Goal: Task Accomplishment & Management: Use online tool/utility

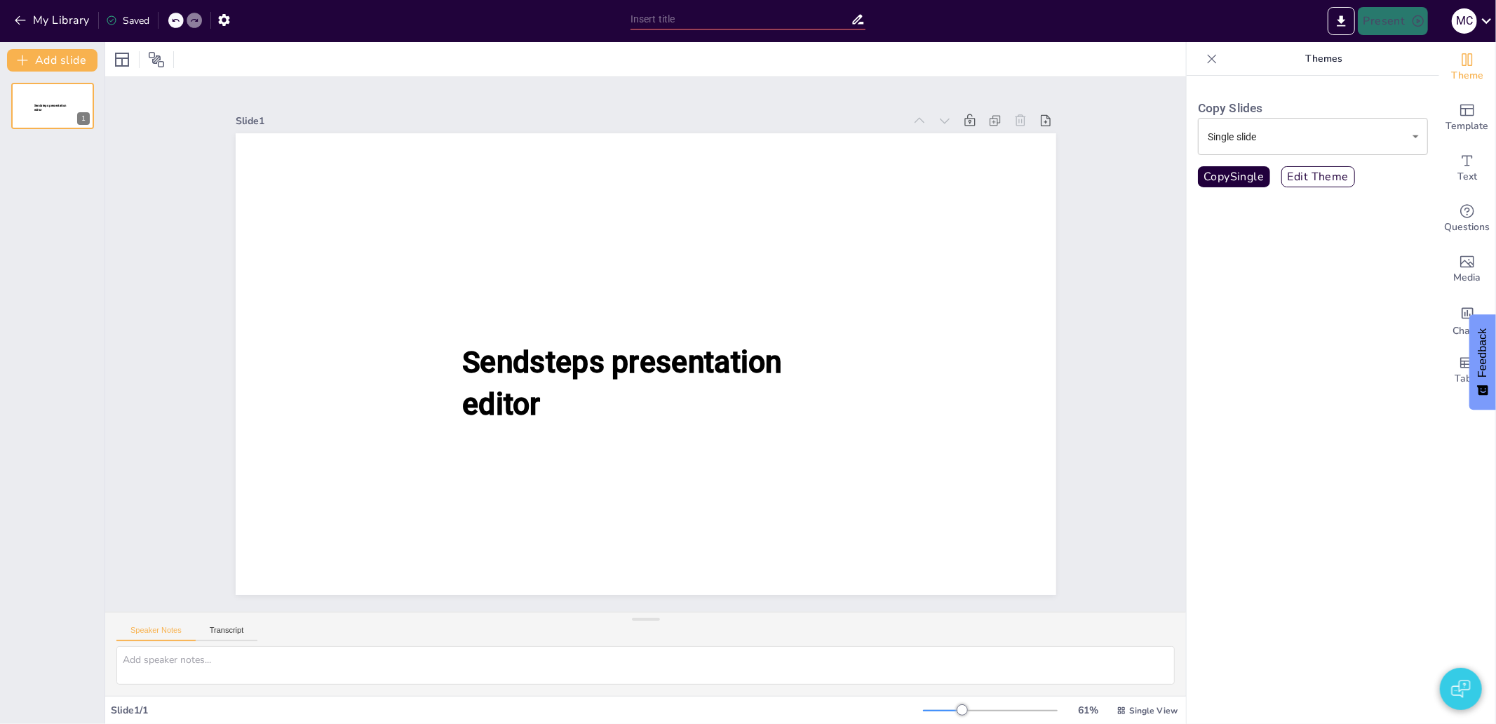
type input "Klompen und Käse: Traditionen der [GEOGRAPHIC_DATA]"
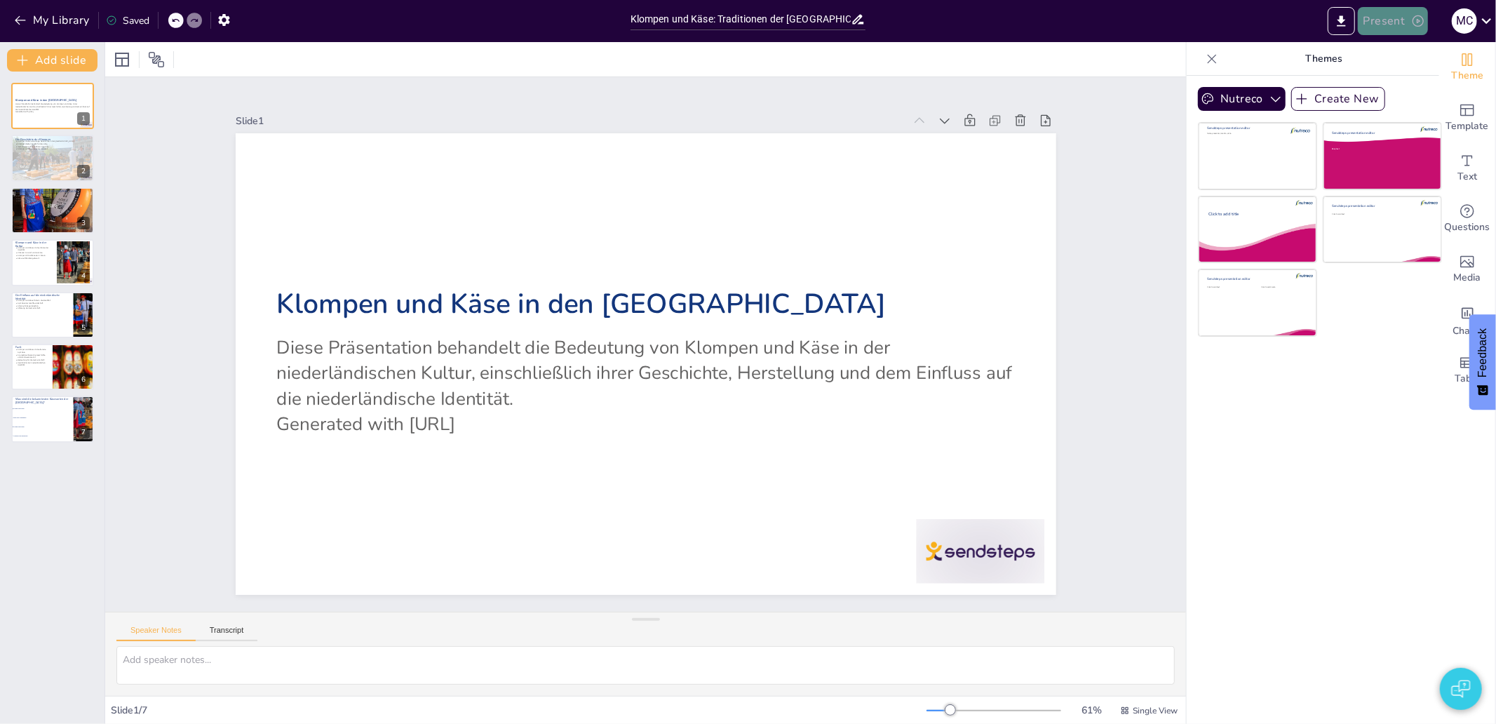
click at [1407, 29] on button "Present" at bounding box center [1393, 21] width 70 height 28
click at [1412, 52] on li "Preview presentation" at bounding box center [1415, 52] width 112 height 22
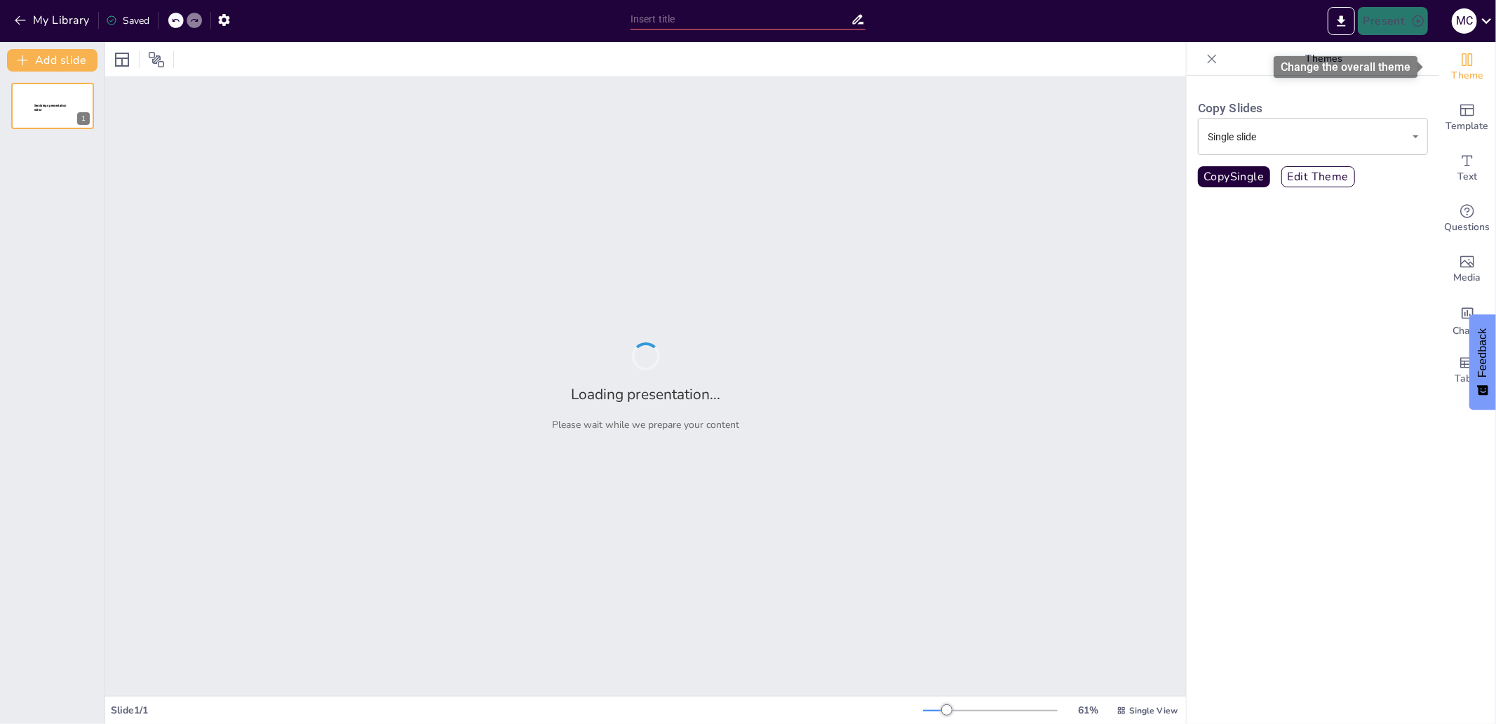
type input "Klompen und Käse: Traditionen der [GEOGRAPHIC_DATA]"
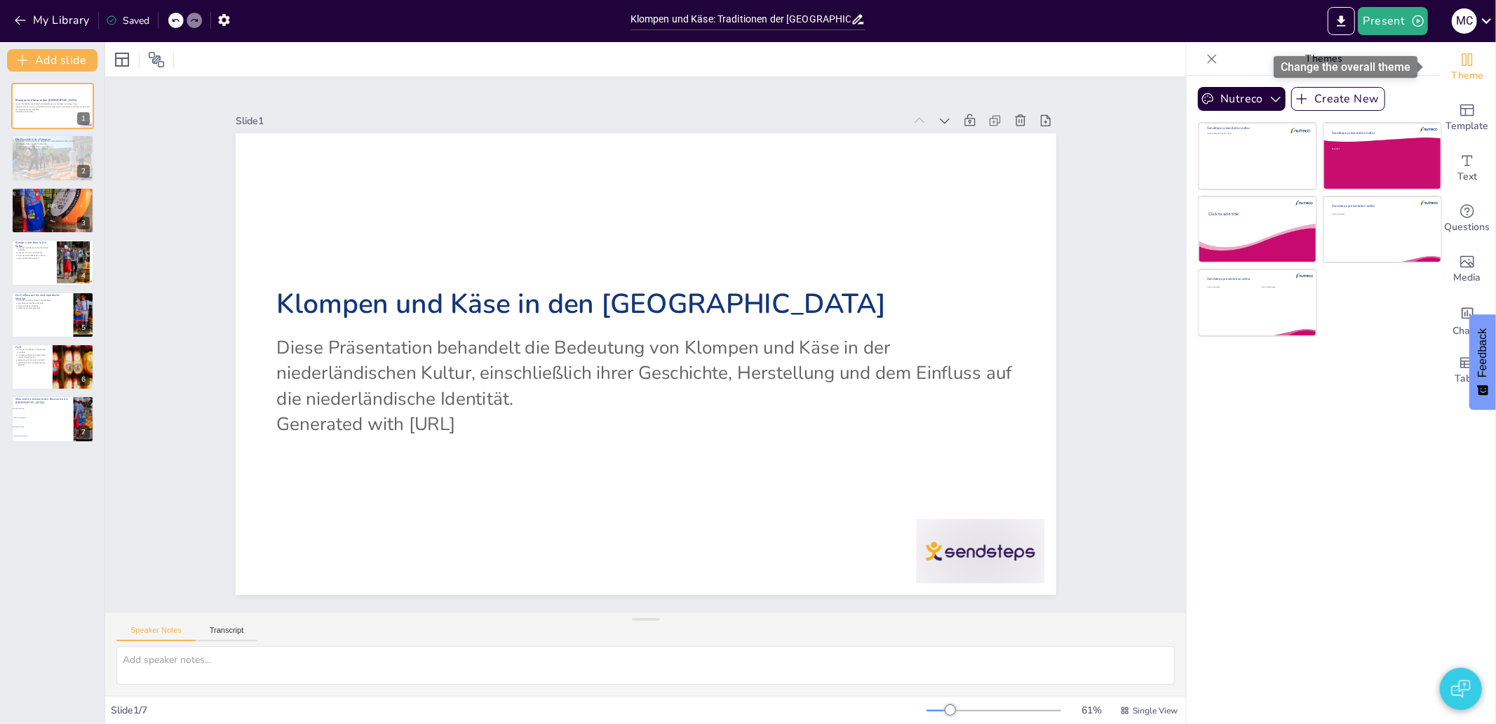
checkbox input "true"
click at [1393, 24] on button "Present" at bounding box center [1393, 21] width 70 height 28
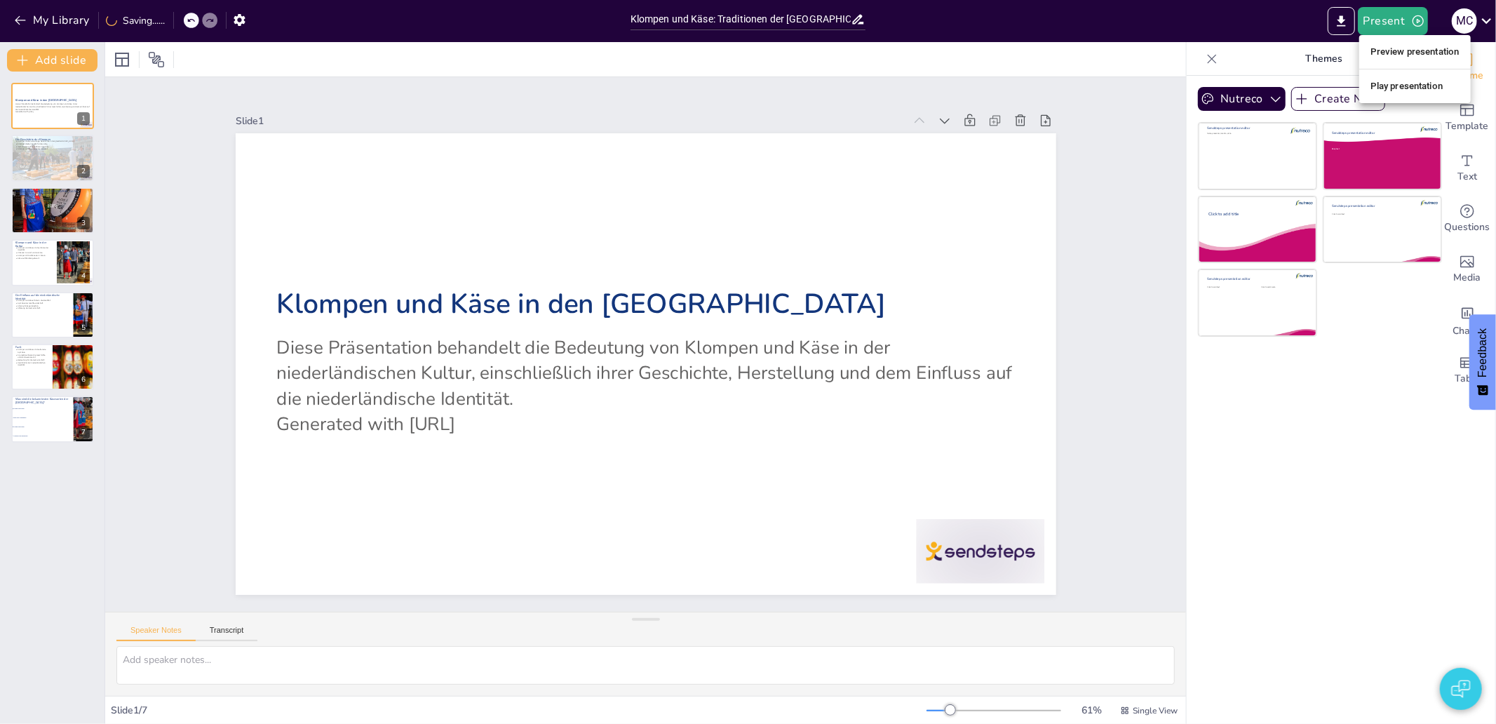
click at [1382, 51] on li "Preview presentation" at bounding box center [1415, 52] width 112 height 22
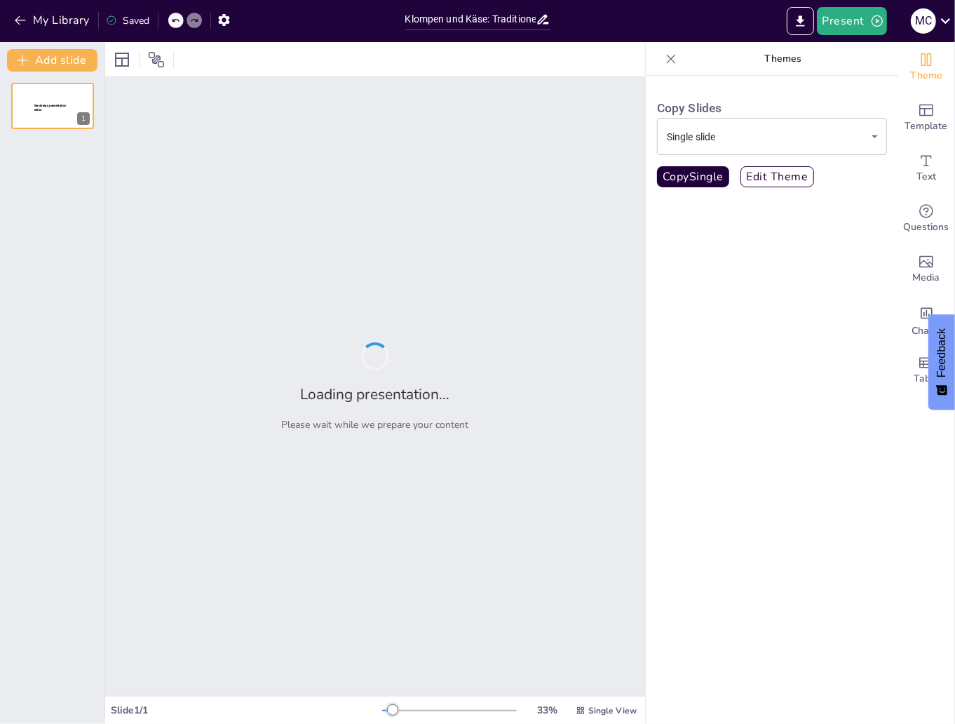
type input "Klompen und Käse: Traditionen der [GEOGRAPHIC_DATA]"
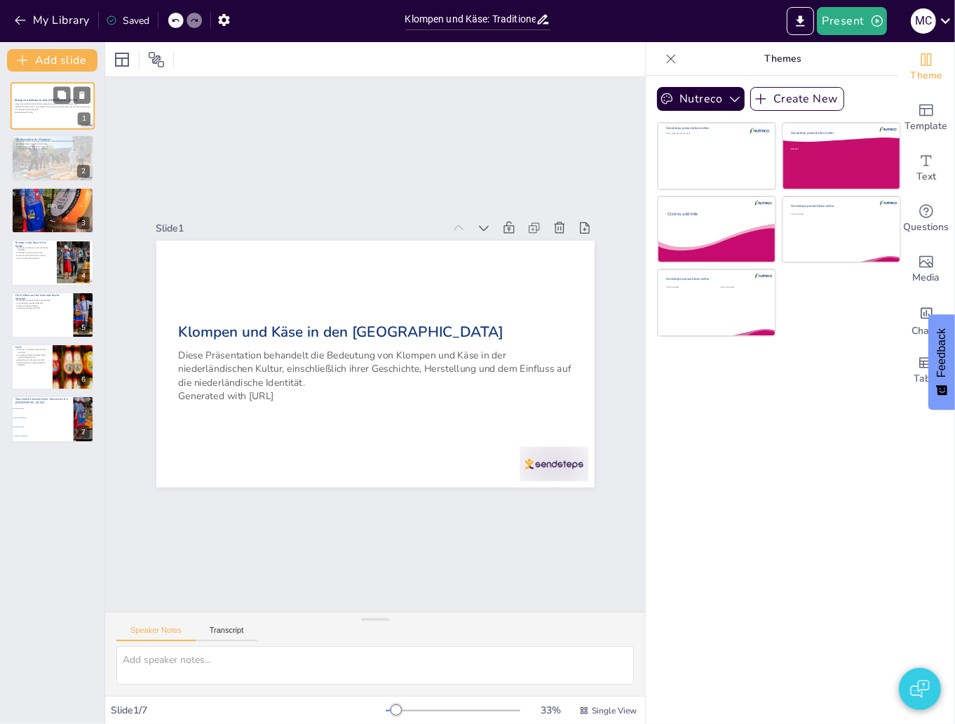
checkbox input "true"
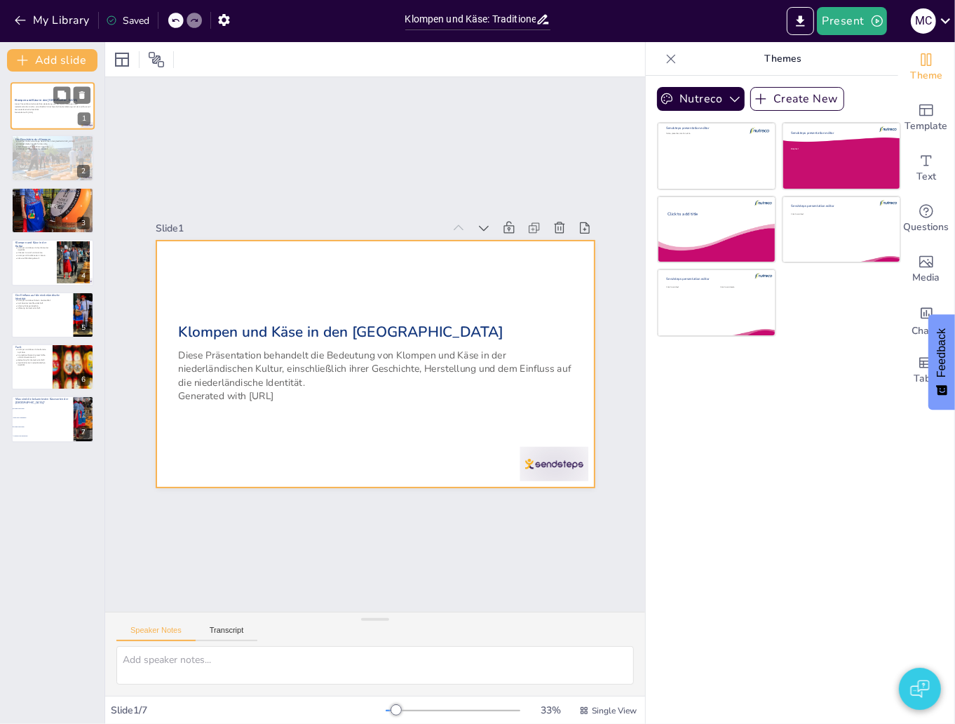
checkbox input "true"
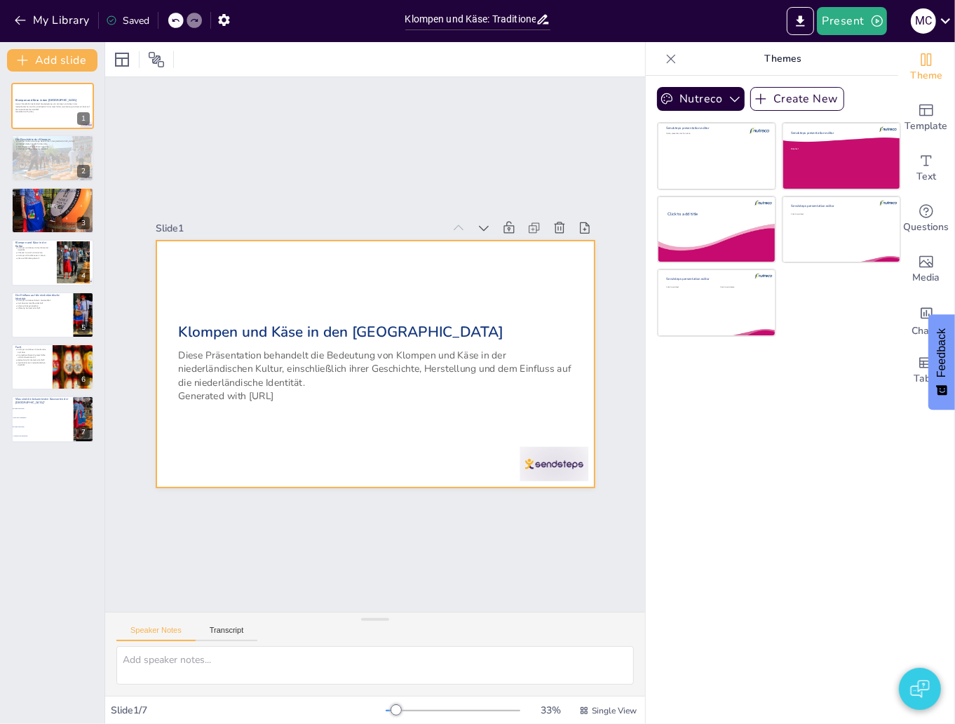
checkbox input "true"
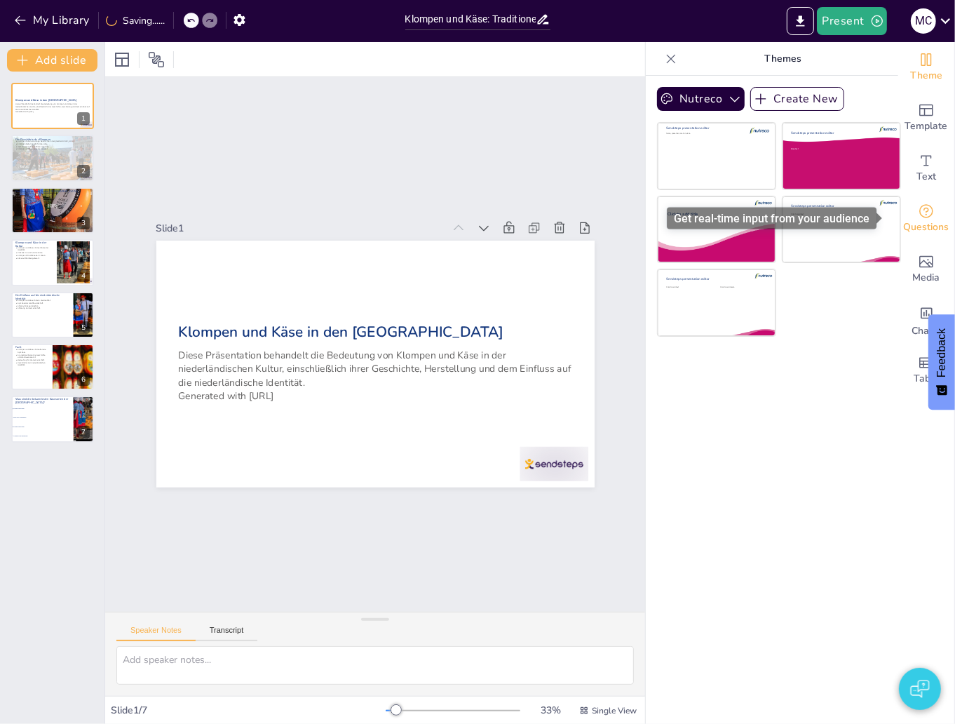
click at [919, 219] on span "Questions" at bounding box center [927, 226] width 46 height 15
checkbox input "true"
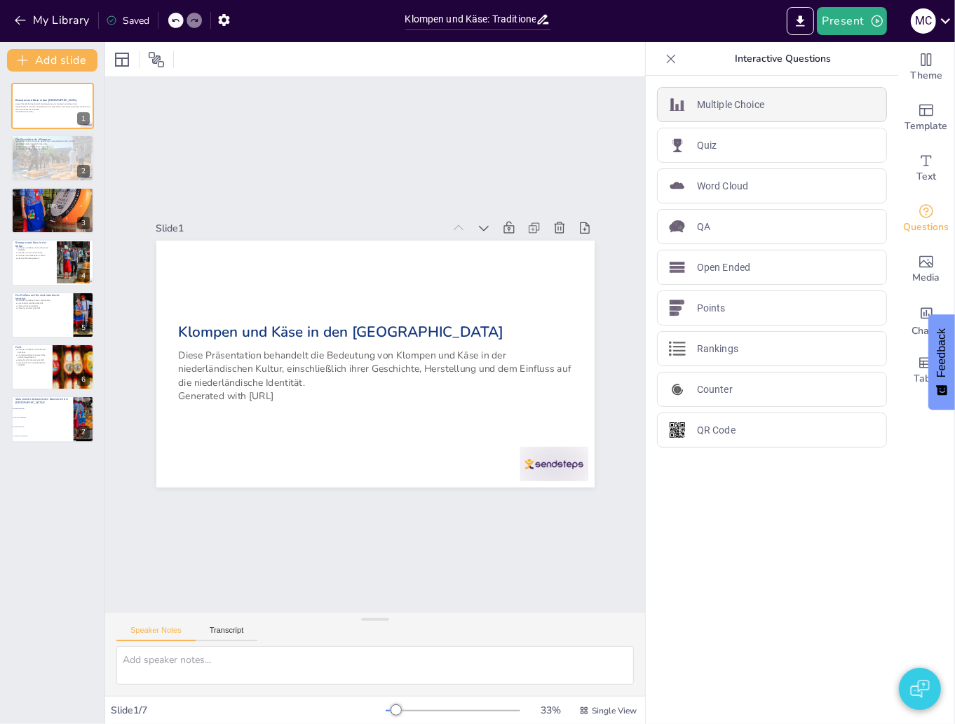
click at [716, 119] on div "Multiple Choice" at bounding box center [772, 104] width 230 height 35
checkbox input "true"
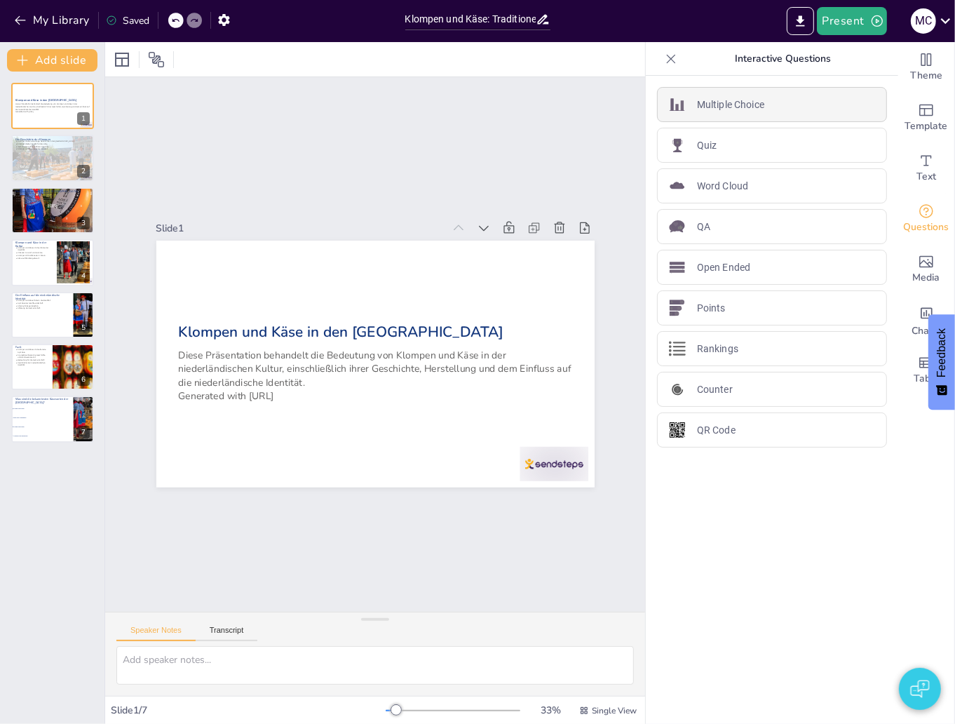
checkbox input "true"
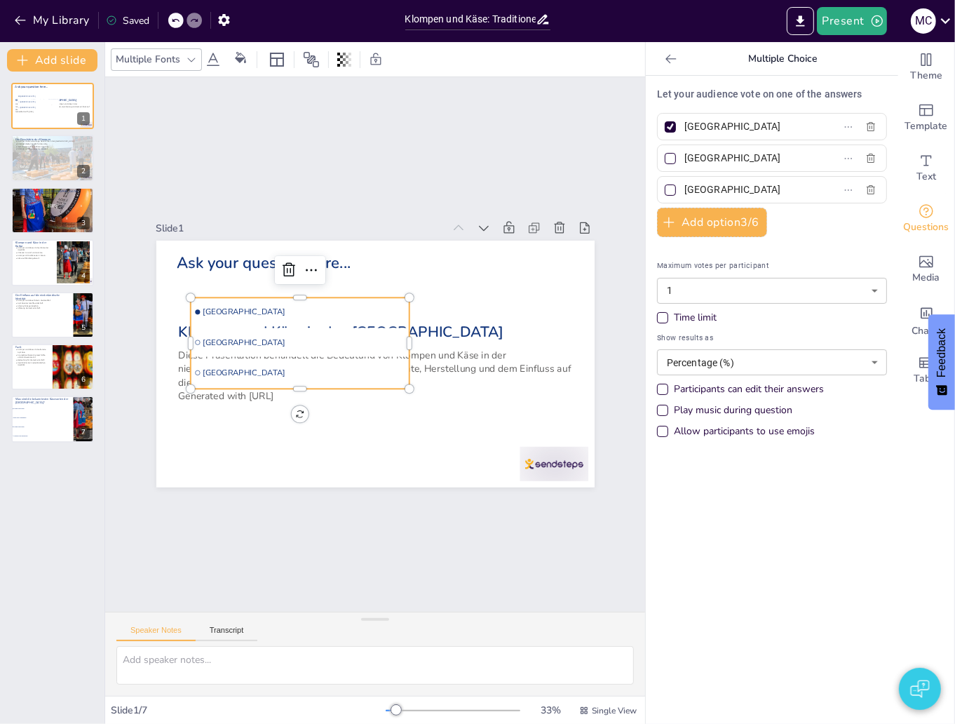
checkbox input "true"
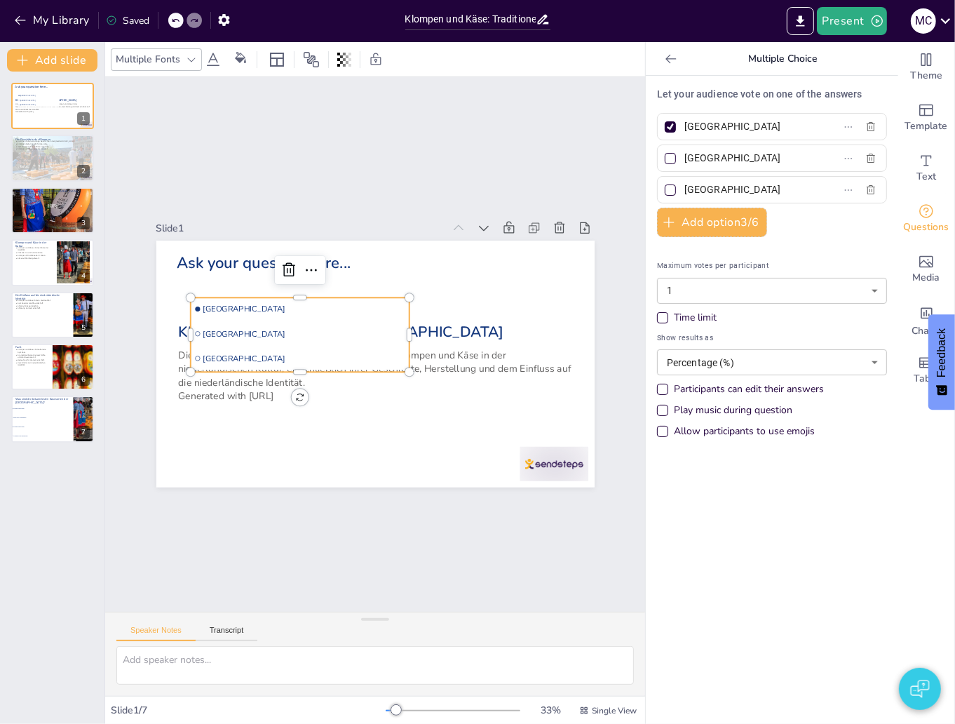
click at [665, 128] on div at bounding box center [670, 126] width 11 height 11
click at [684, 128] on input "Amsterdam" at bounding box center [749, 126] width 130 height 20
checkbox input "true"
checkbox input "false"
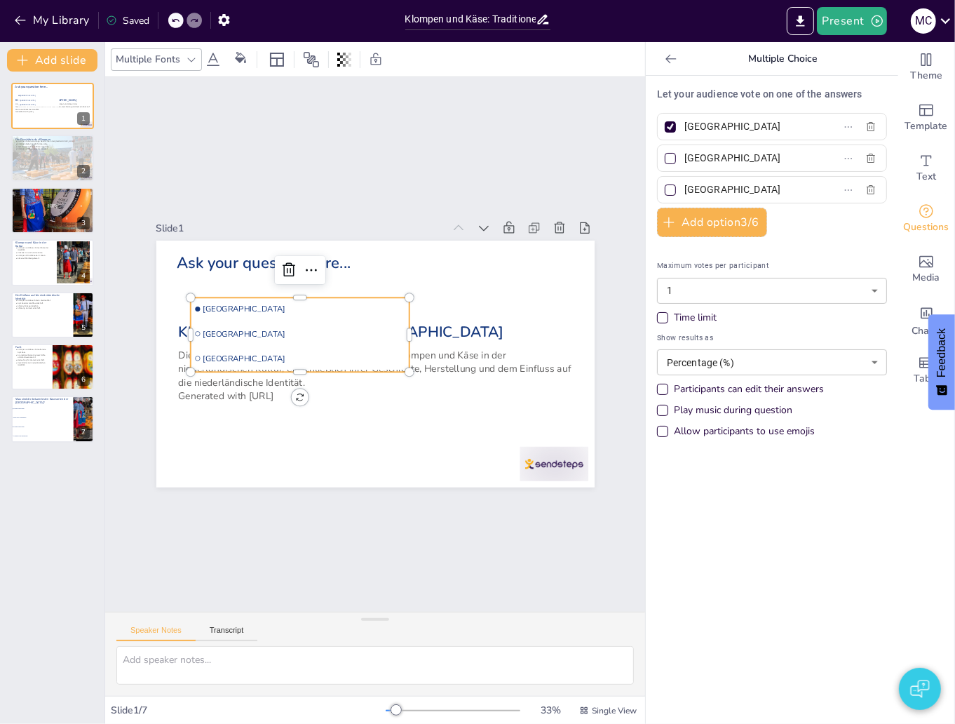
checkbox input "false"
checkbox input "true"
click at [474, 180] on div "Slide 1 Klompen und Käse in den Niederlanden Diese Präsentation behandelt die B…" at bounding box center [375, 344] width 593 height 588
checkbox input "true"
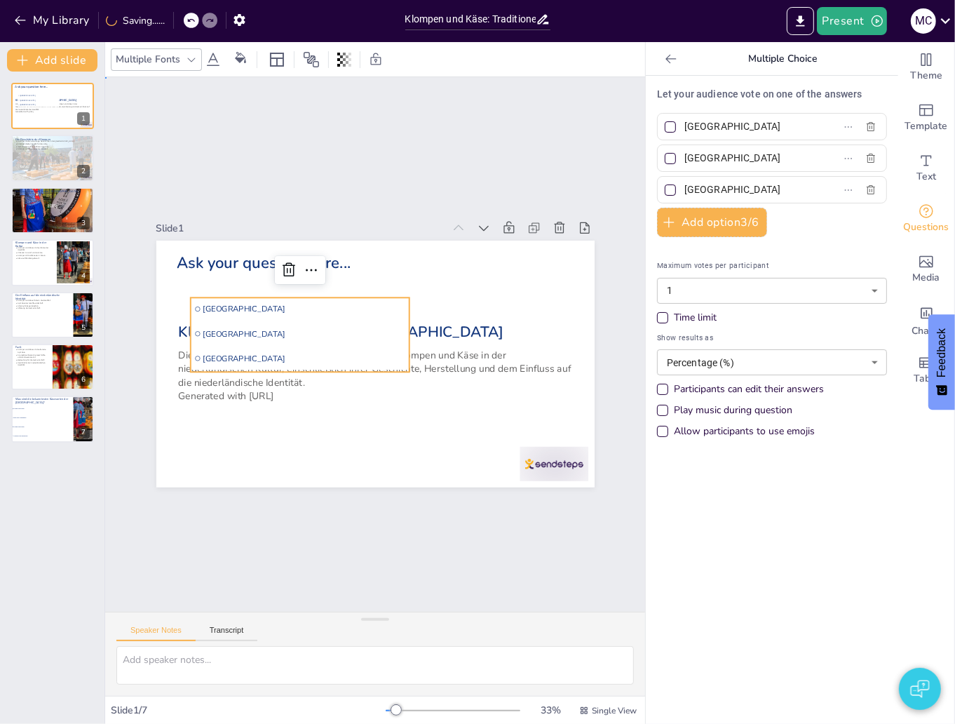
checkbox input "true"
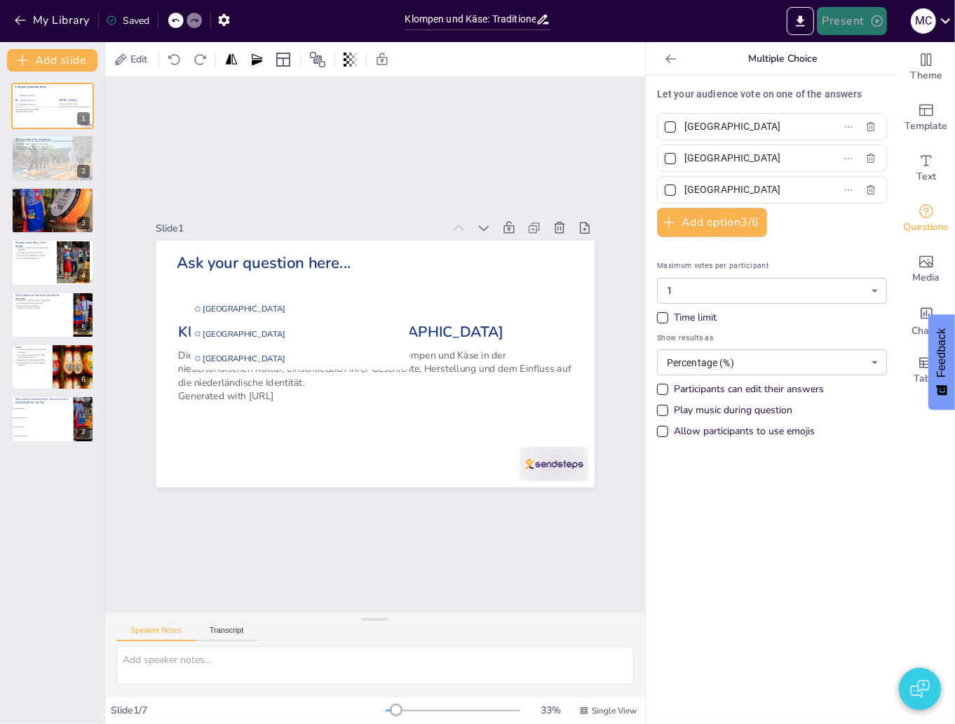
click at [865, 24] on button "Present" at bounding box center [852, 21] width 70 height 28
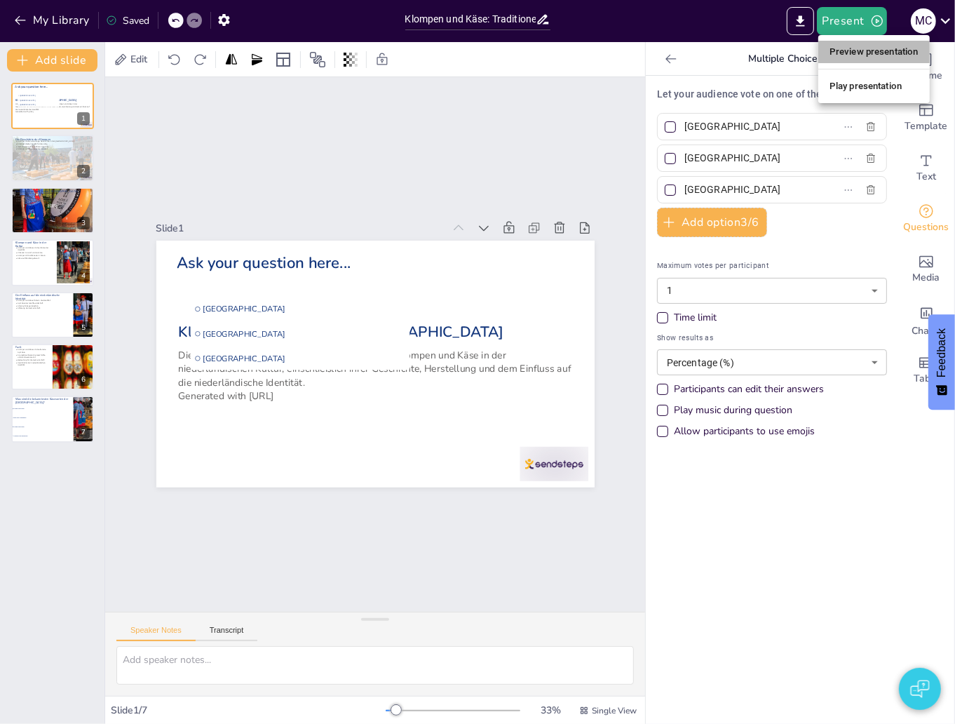
click at [845, 55] on li "Preview presentation" at bounding box center [874, 52] width 112 height 22
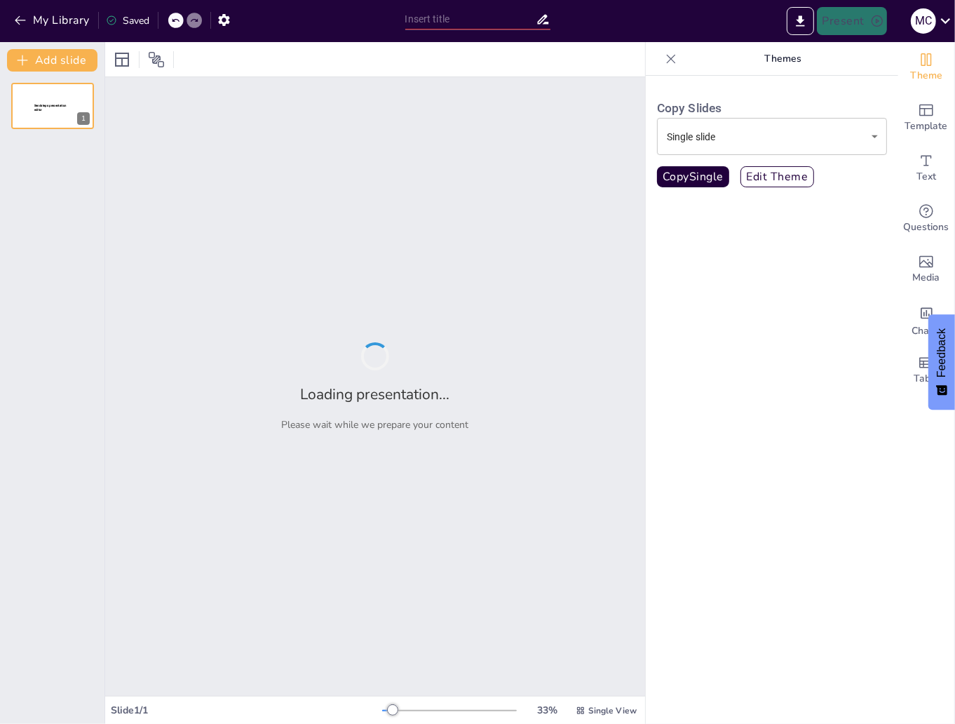
type input "Klompen und Käse: Traditionen der [GEOGRAPHIC_DATA]"
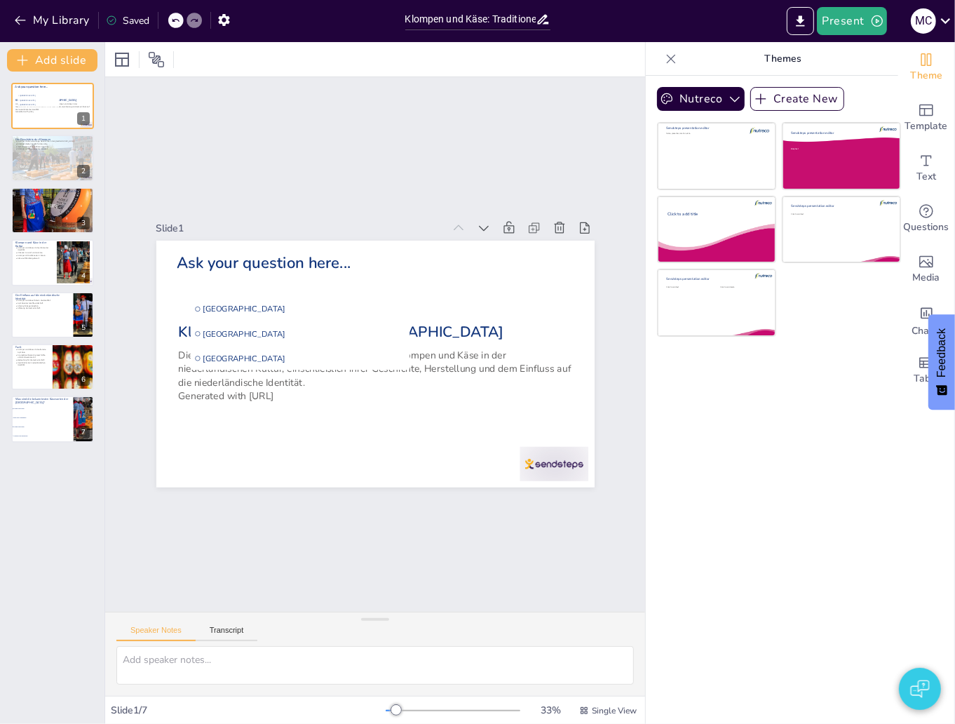
checkbox input "true"
click at [226, 14] on icon "button" at bounding box center [224, 20] width 15 height 15
checkbox input "true"
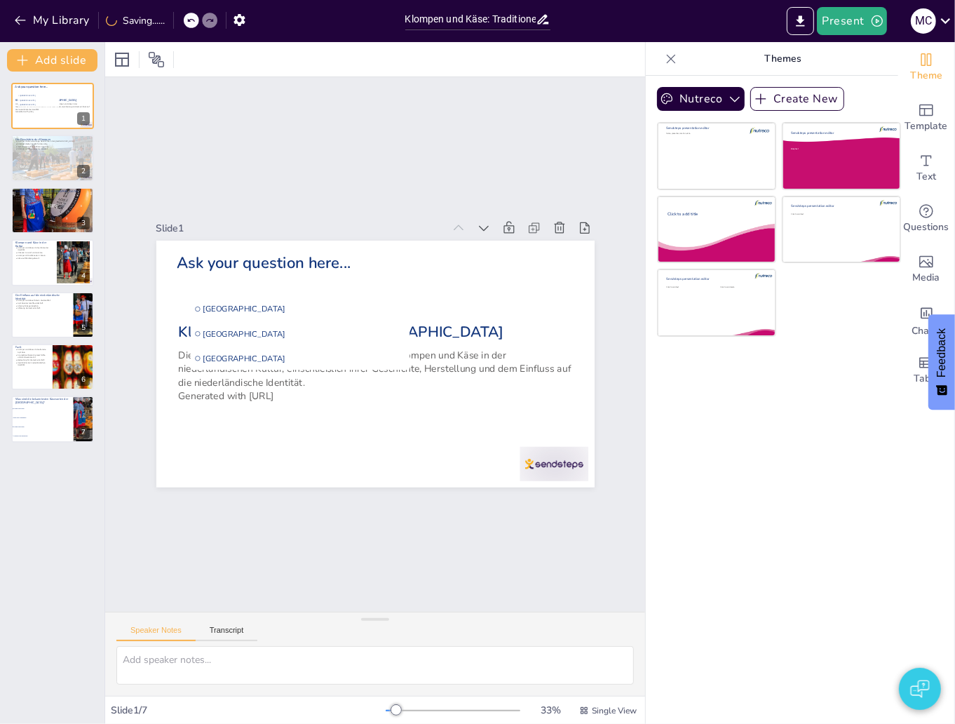
checkbox input "true"
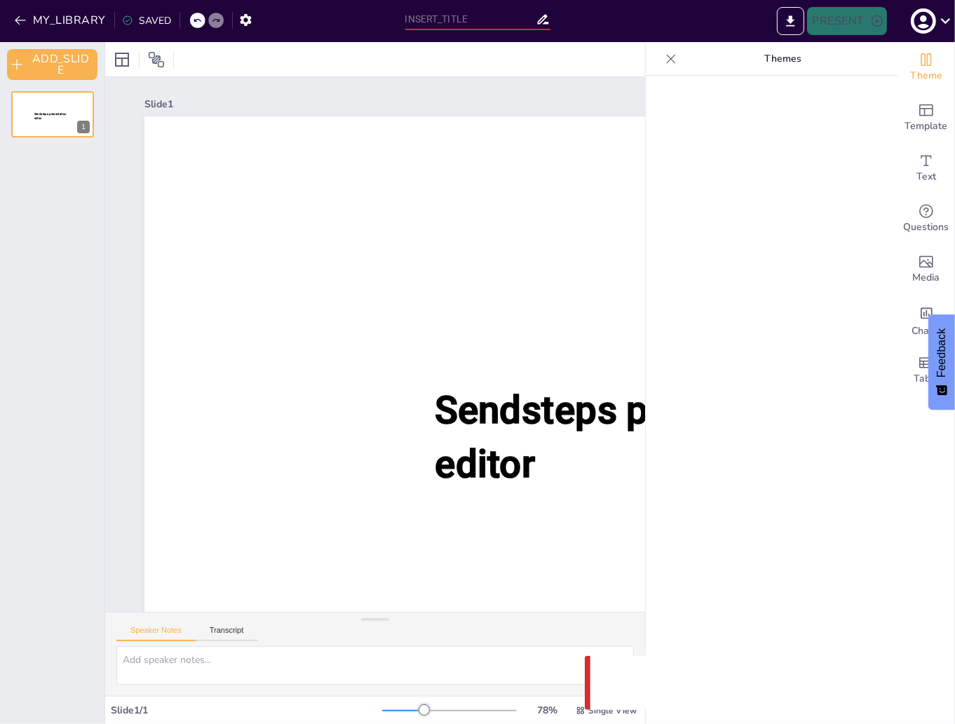
type input "Klompen und Käse: Traditionen der [GEOGRAPHIC_DATA]"
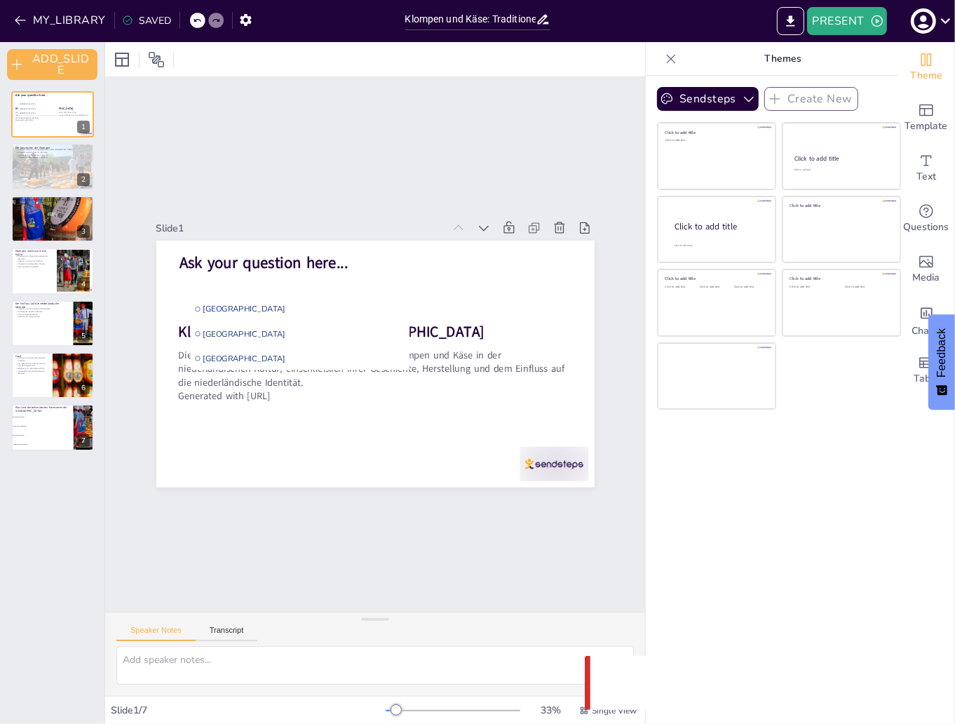
checkbox input "true"
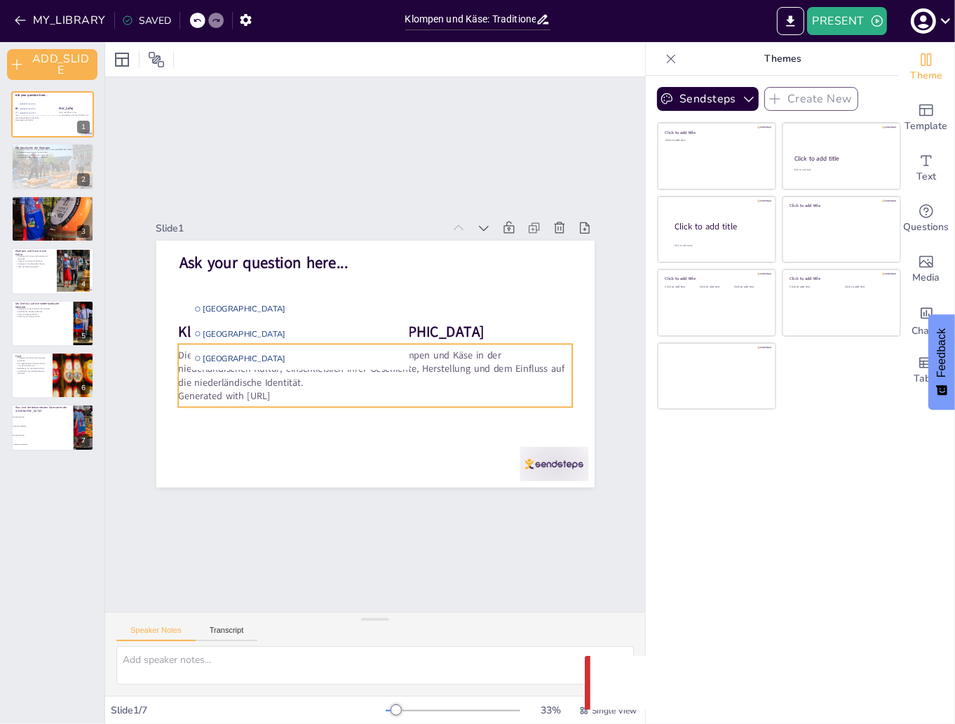
checkbox input "true"
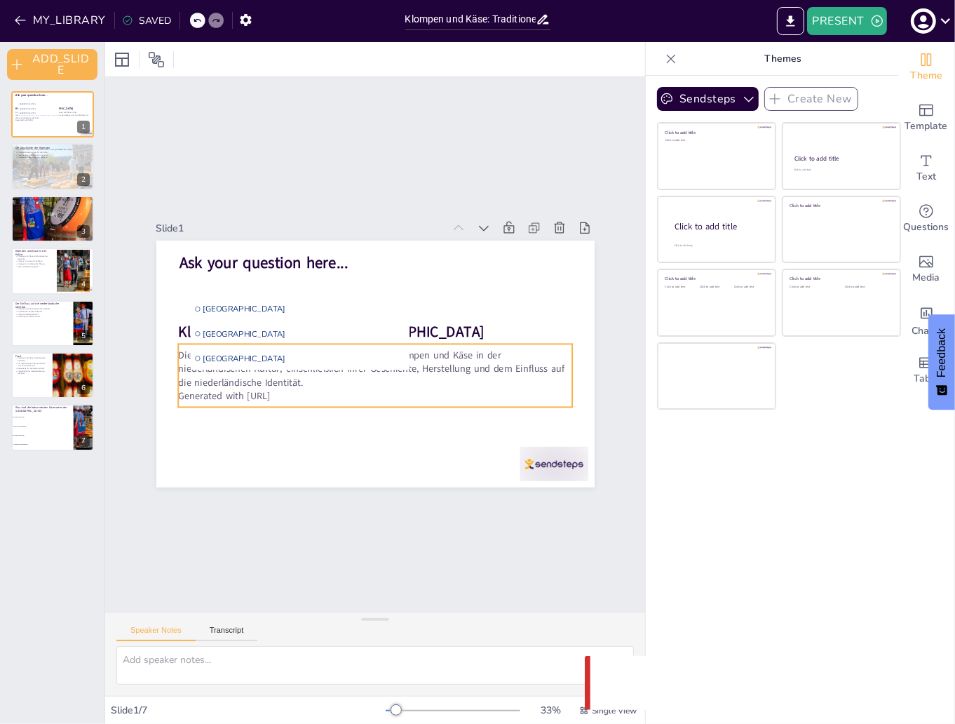
checkbox input "true"
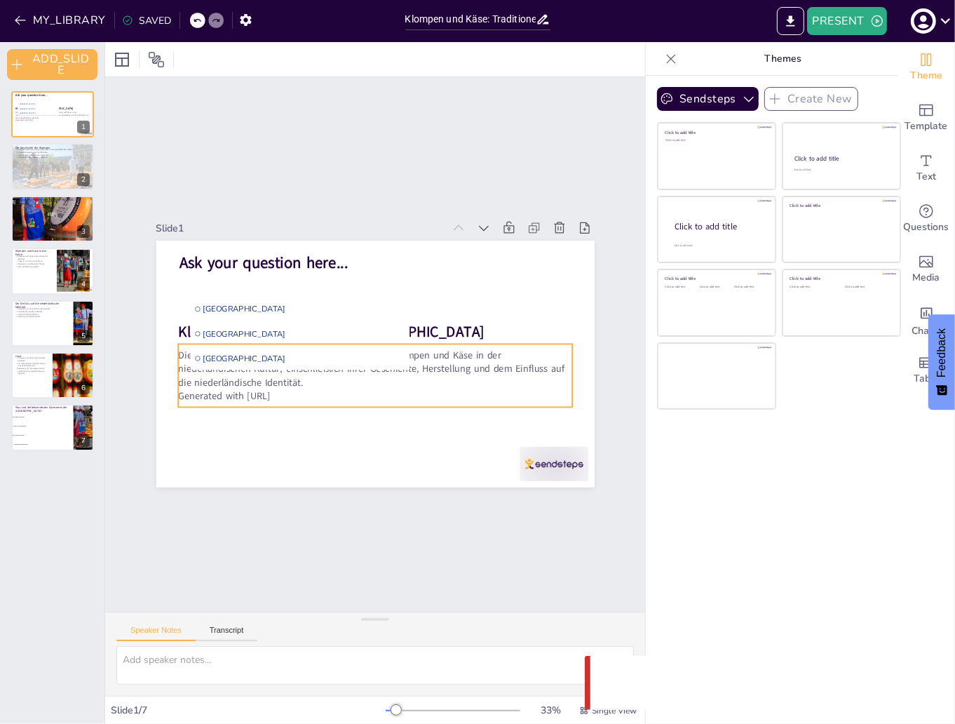
checkbox input "true"
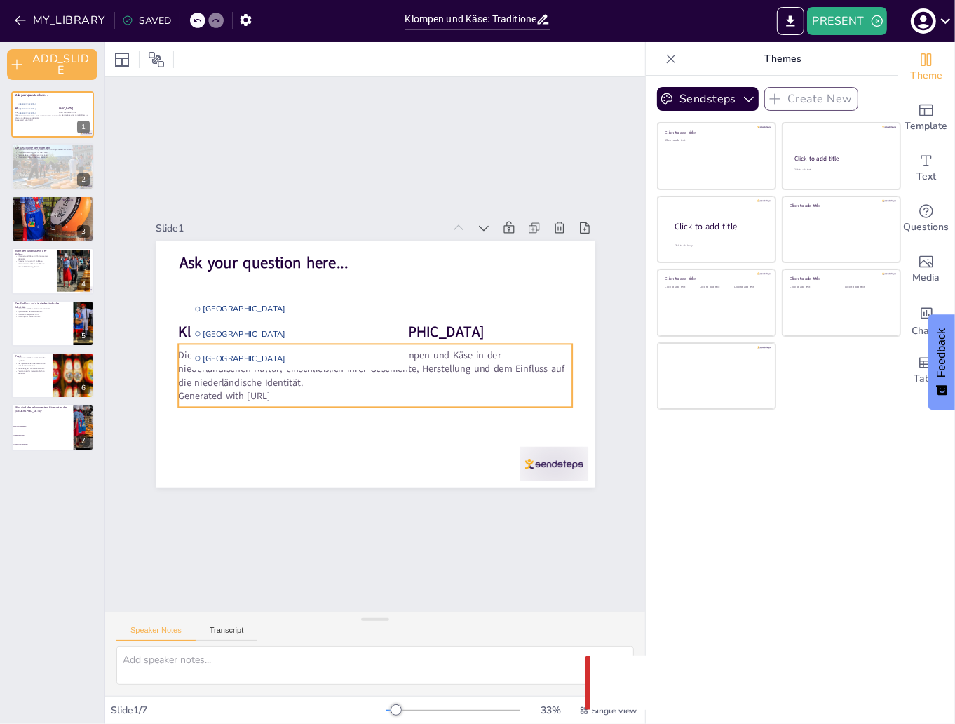
checkbox input "true"
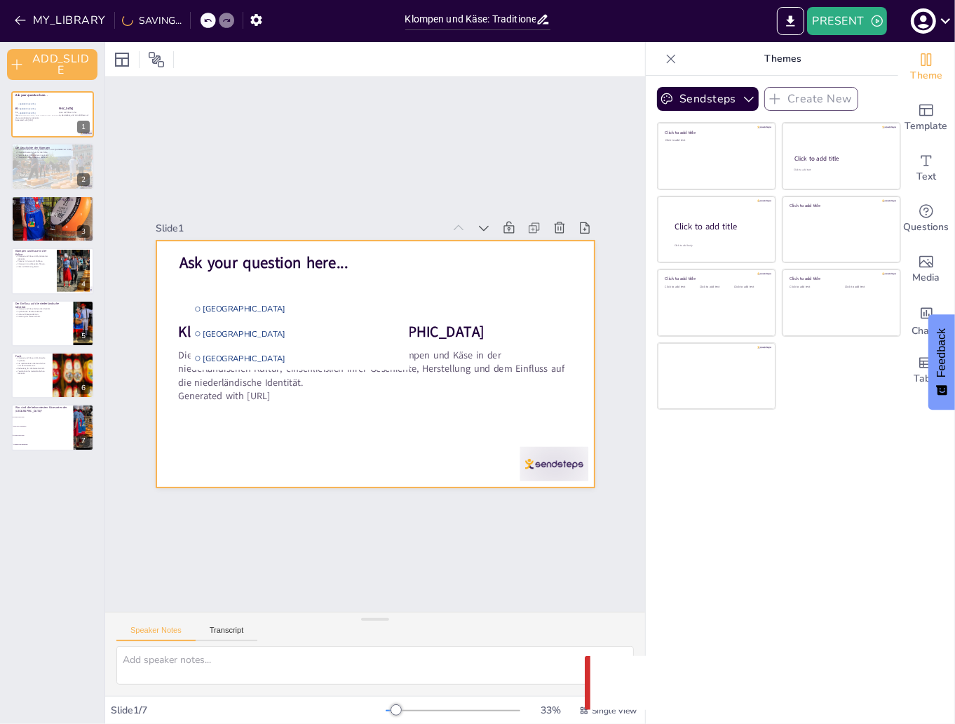
checkbox input "true"
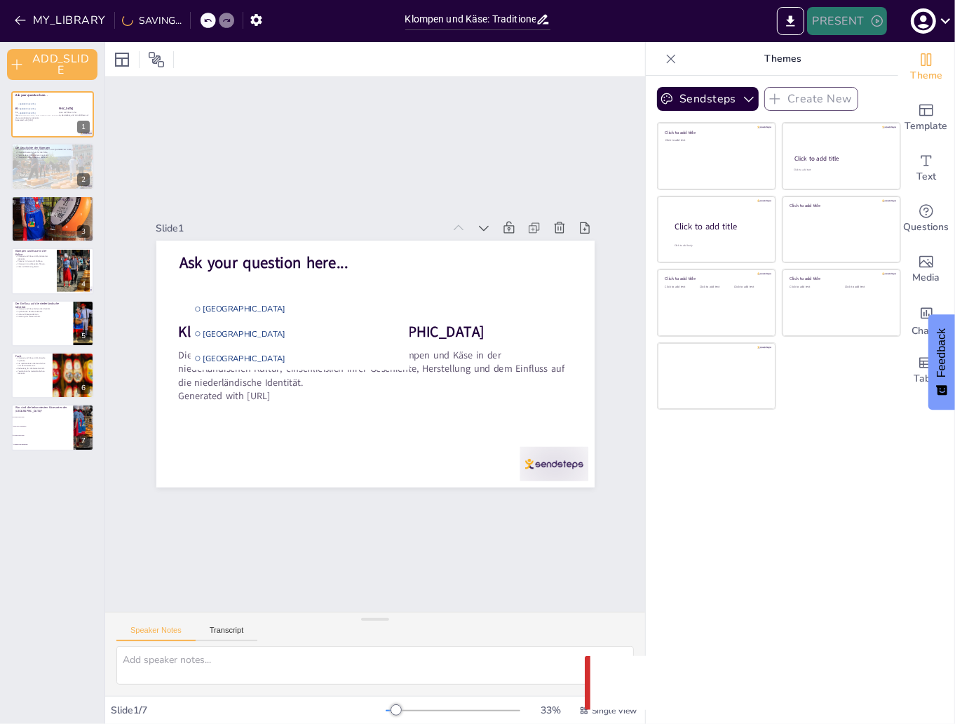
click at [850, 29] on button "PRESENT" at bounding box center [847, 21] width 80 height 28
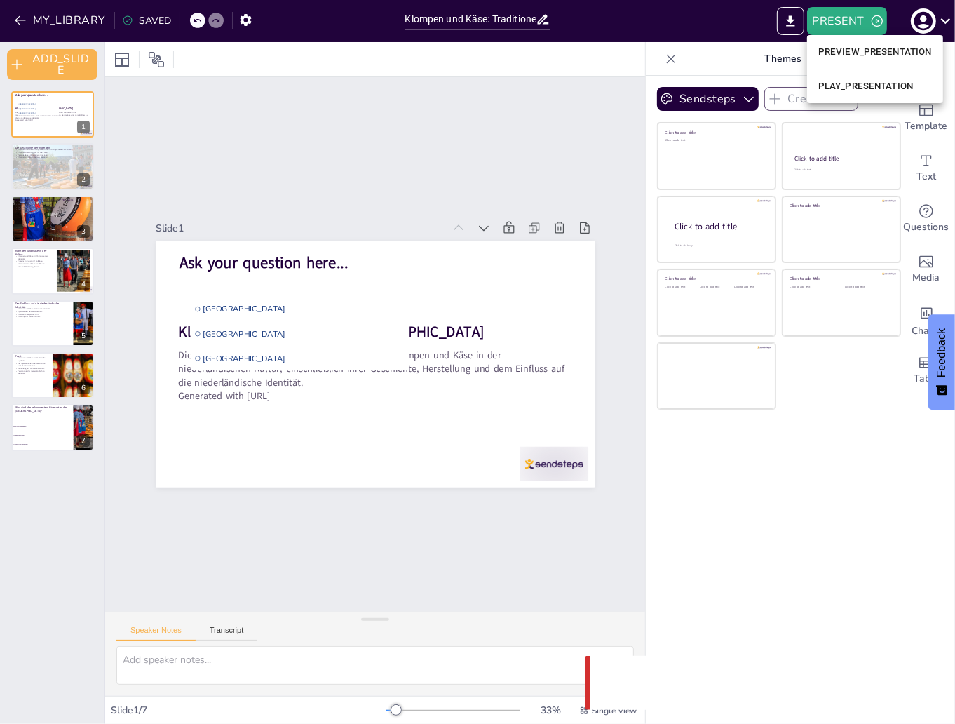
click at [865, 51] on li "PREVIEW_PRESENTATION" at bounding box center [875, 52] width 136 height 22
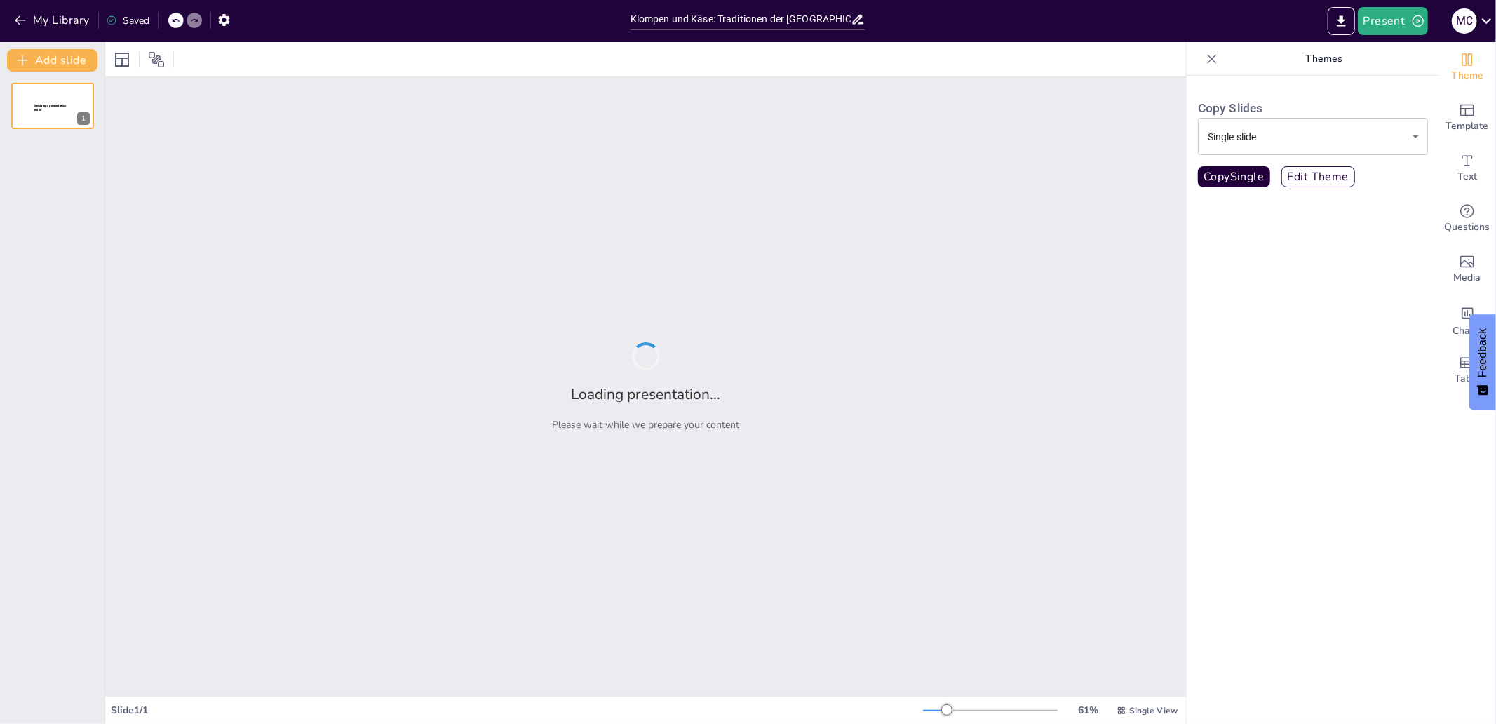
type input "Klompen und Käse: Traditionen der [GEOGRAPHIC_DATA]"
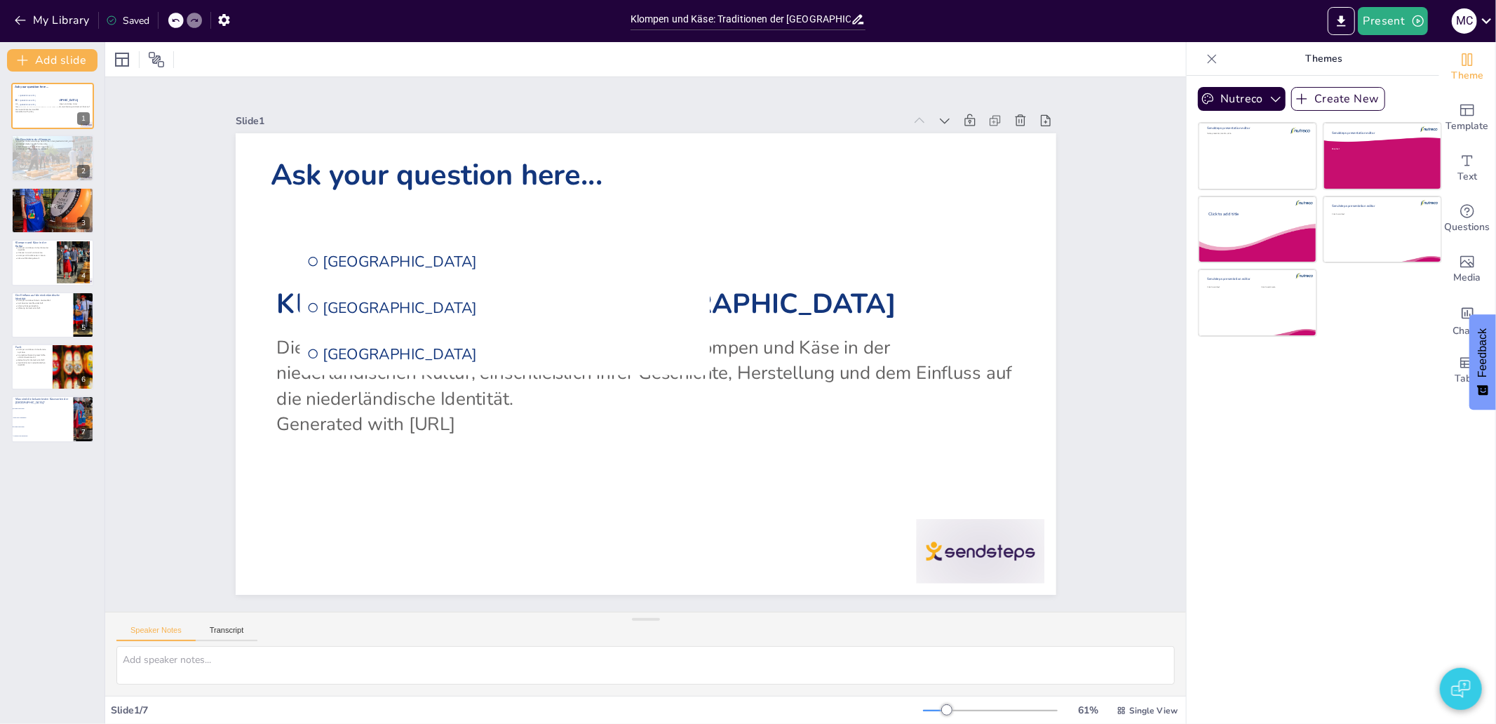
checkbox input "true"
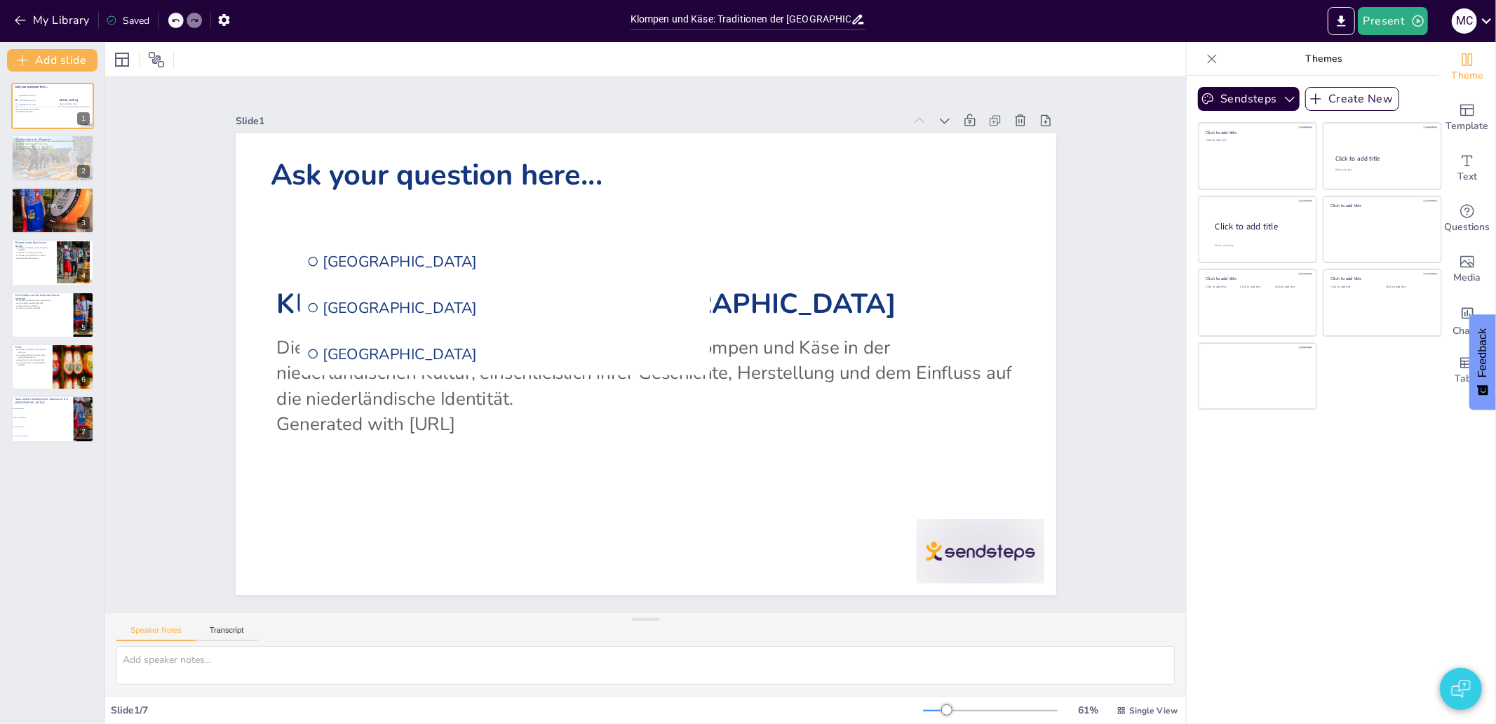
checkbox input "true"
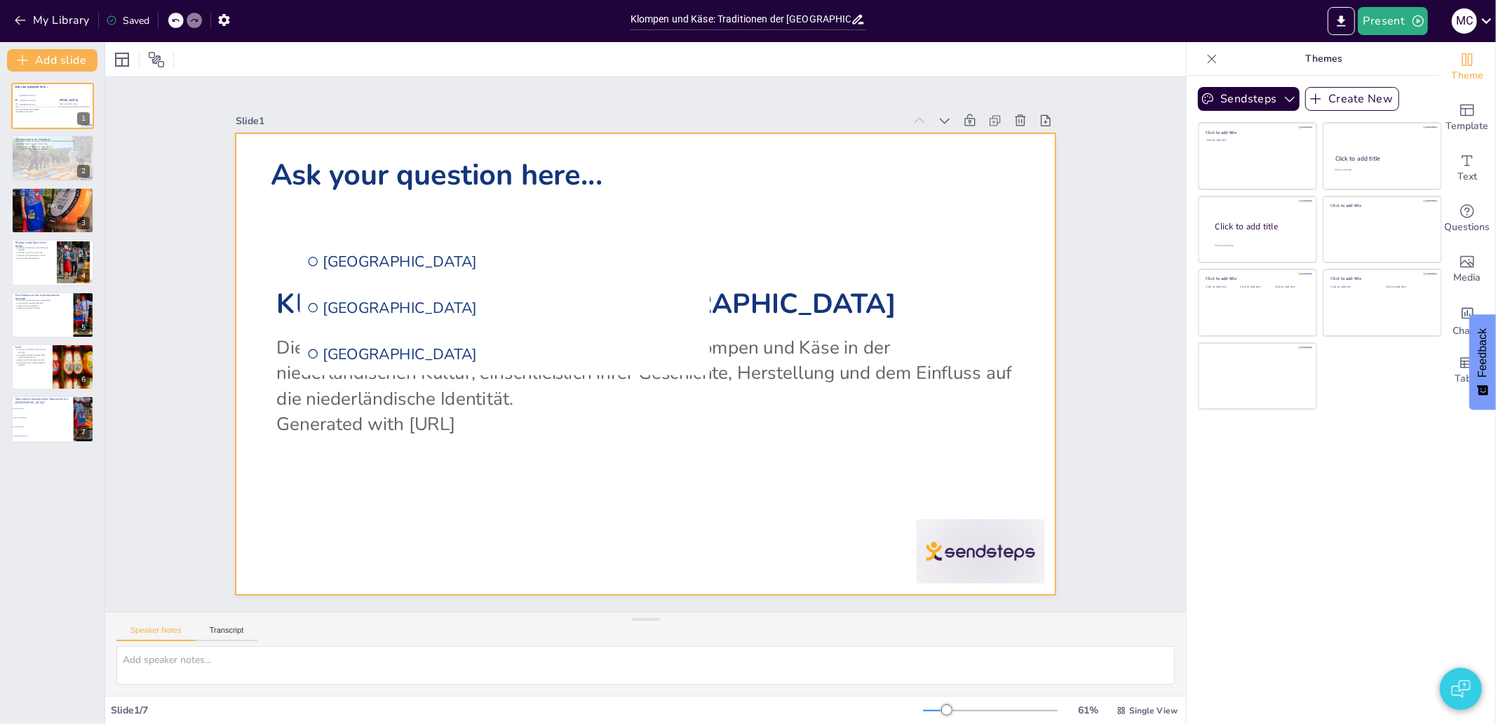
checkbox input "true"
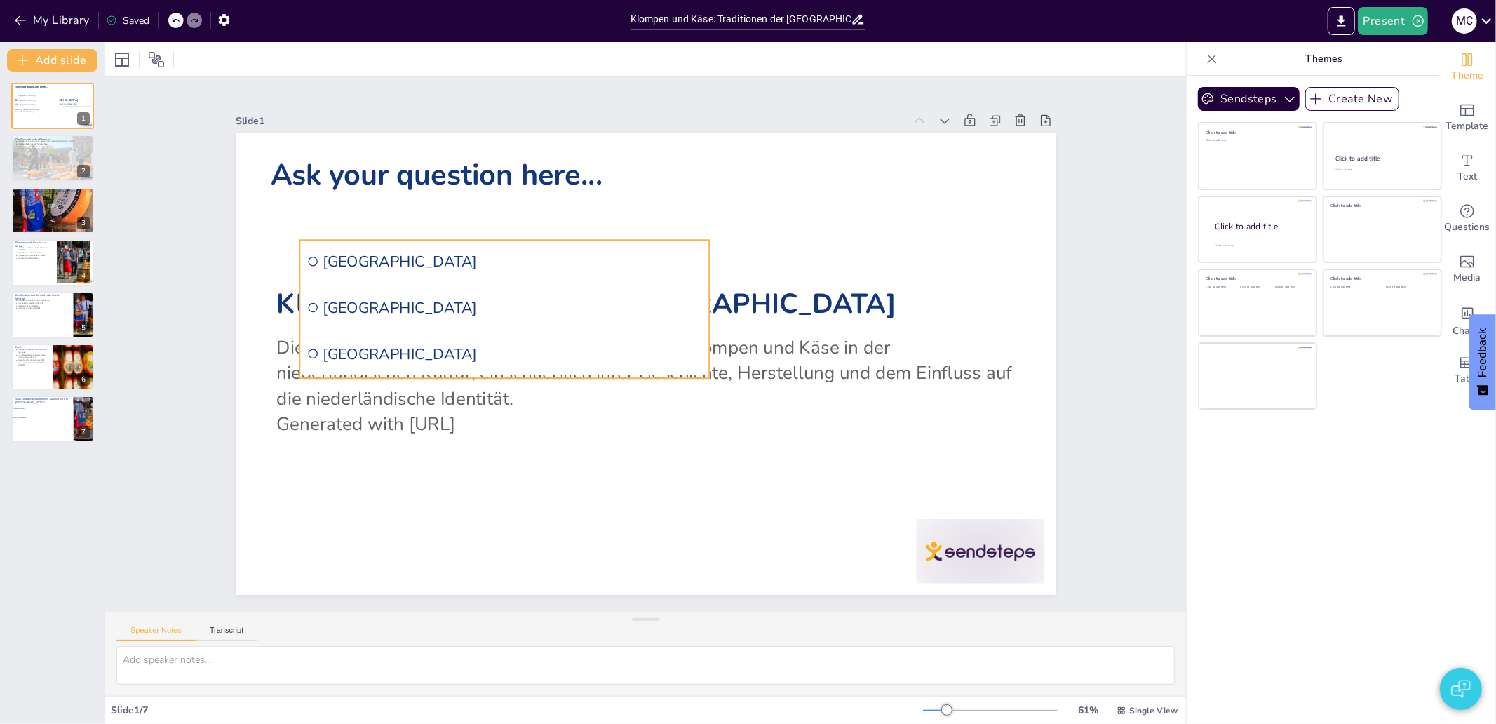
checkbox input "true"
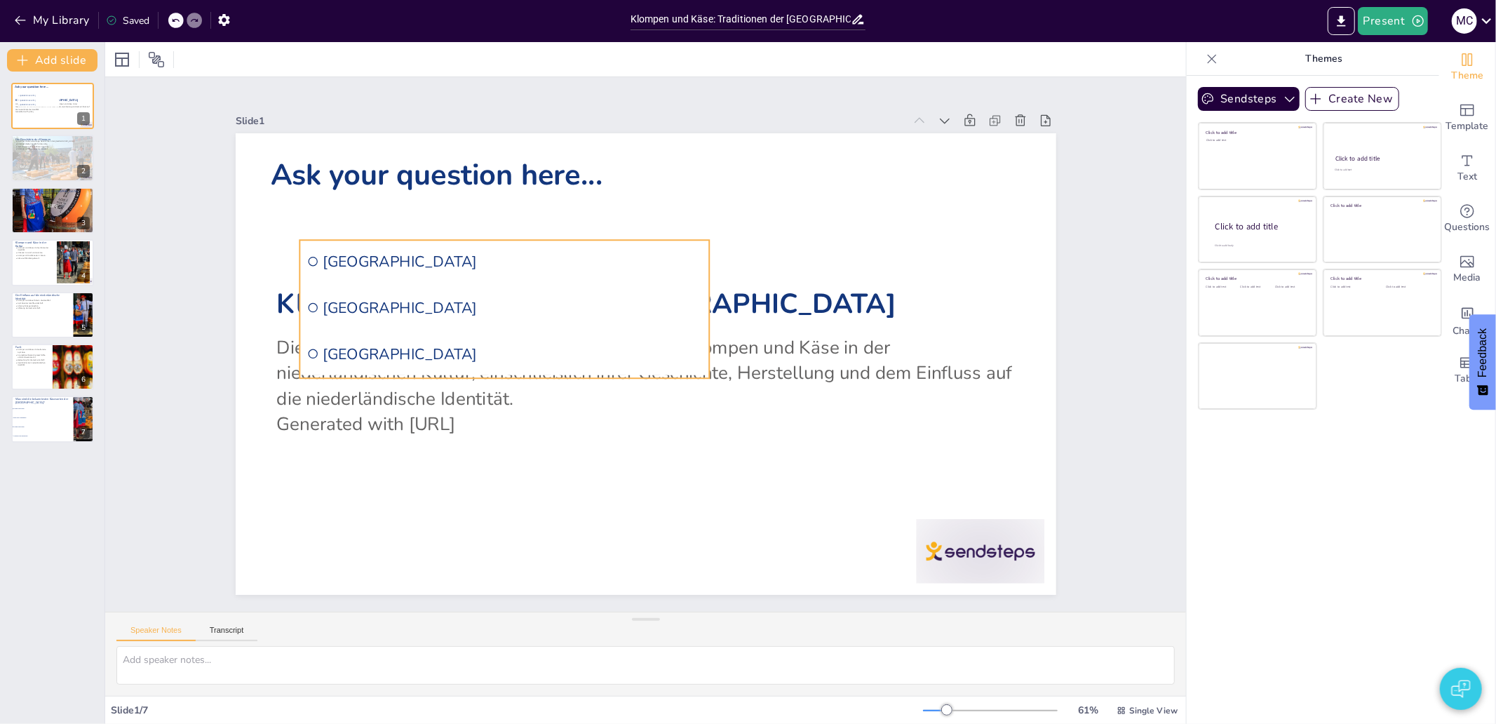
checkbox input "true"
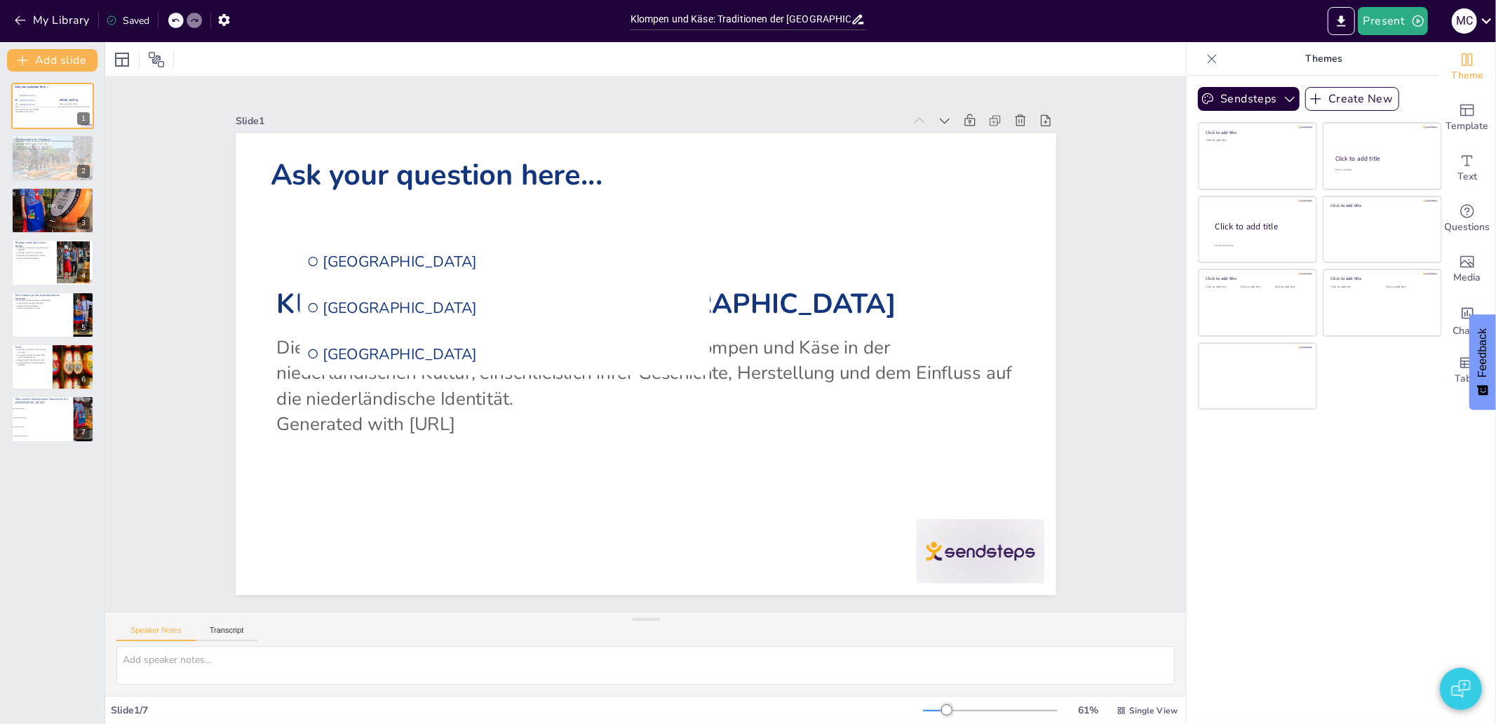
checkbox input "true"
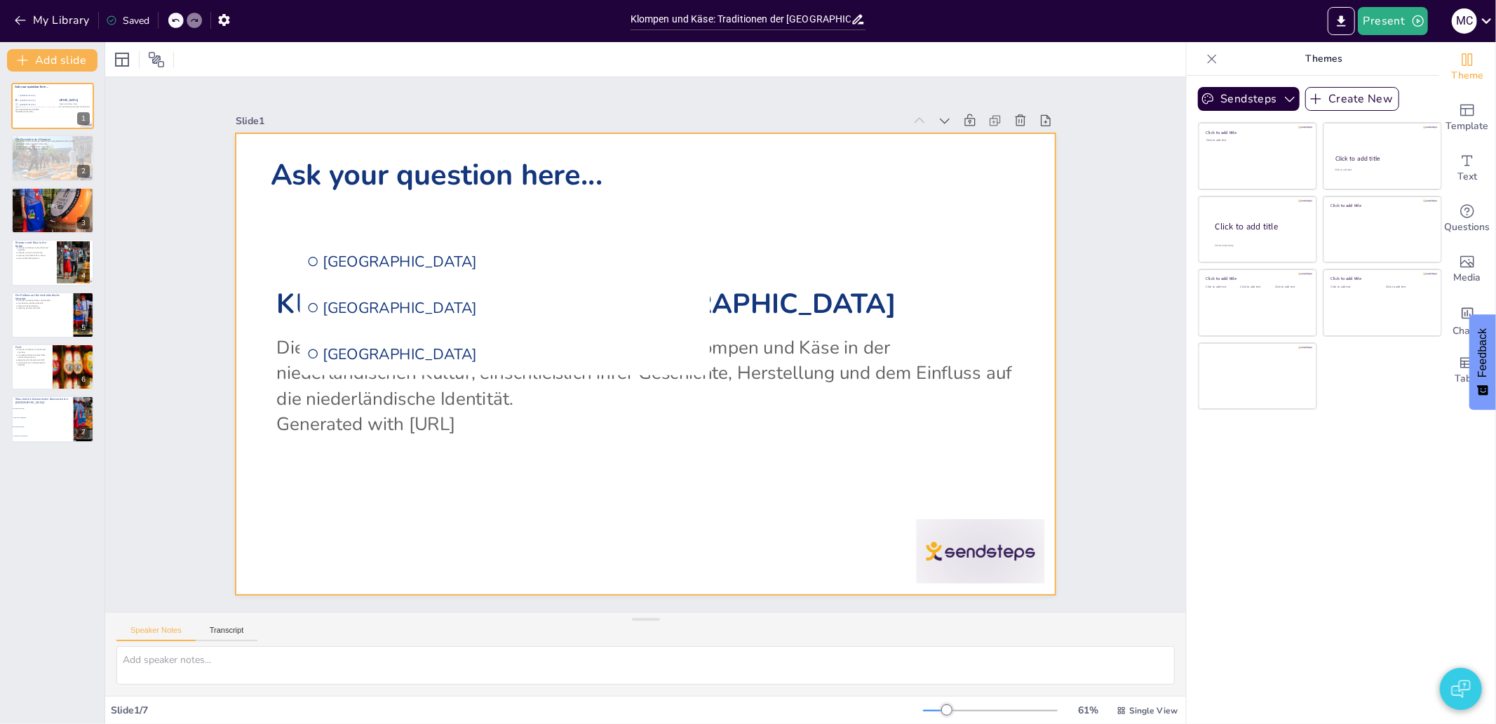
checkbox input "true"
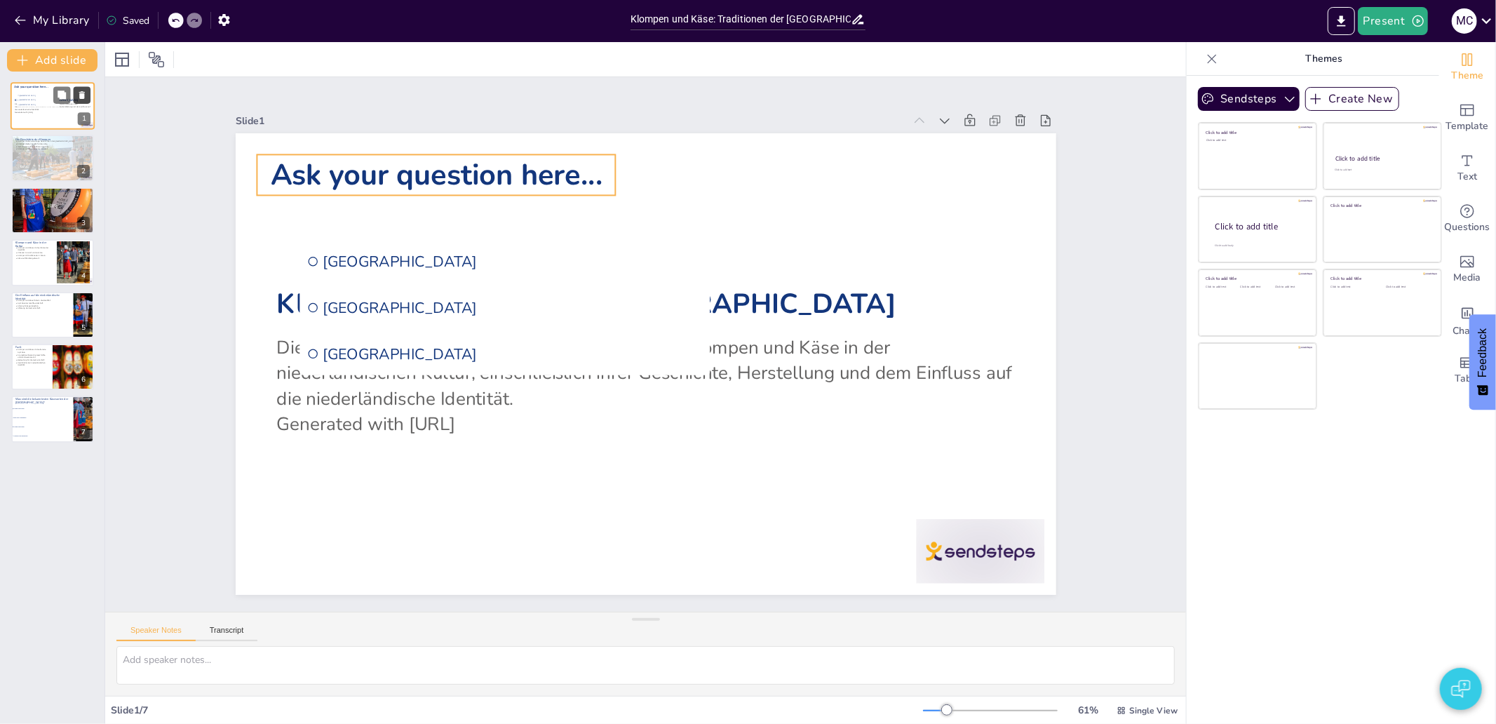
checkbox input "true"
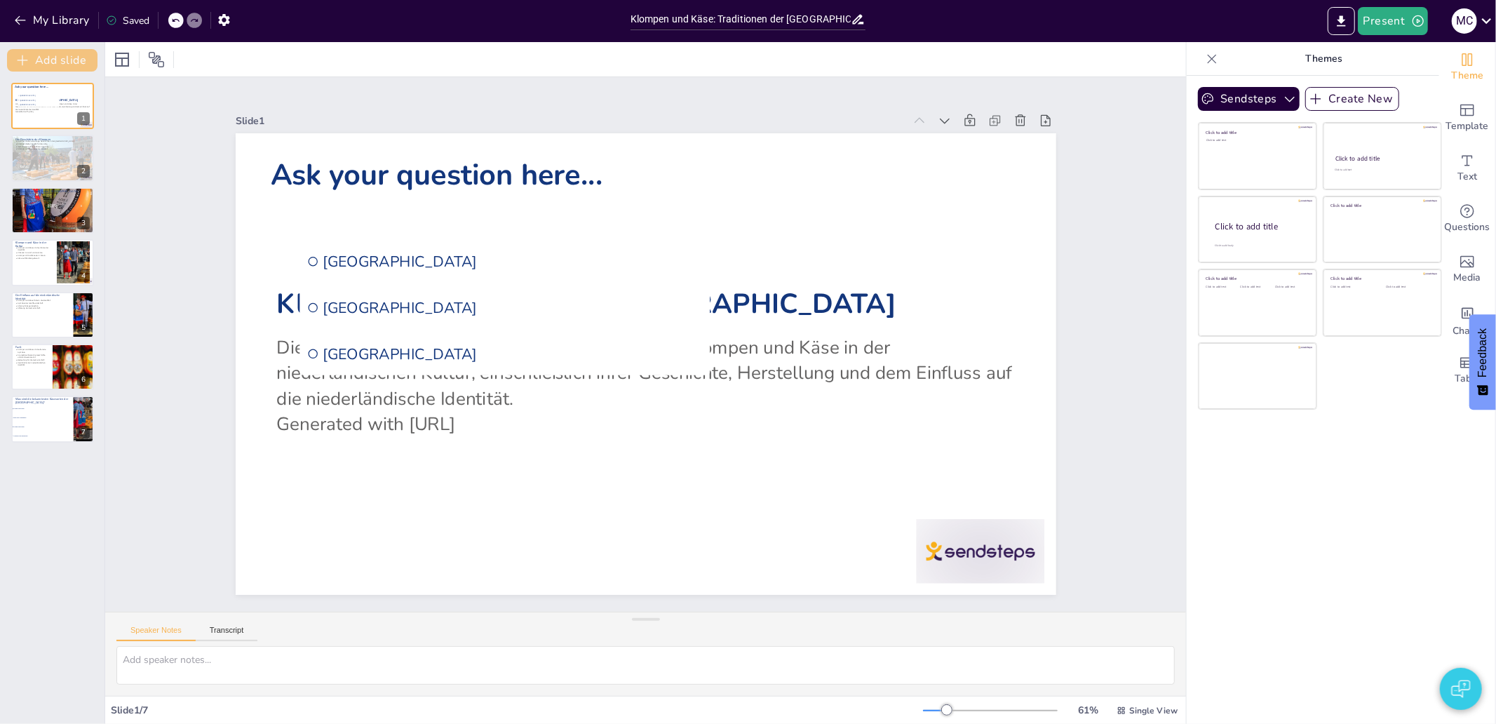
checkbox input "true"
click at [64, 22] on button "My Library" at bounding box center [53, 20] width 85 height 22
